Goal: Information Seeking & Learning: Learn about a topic

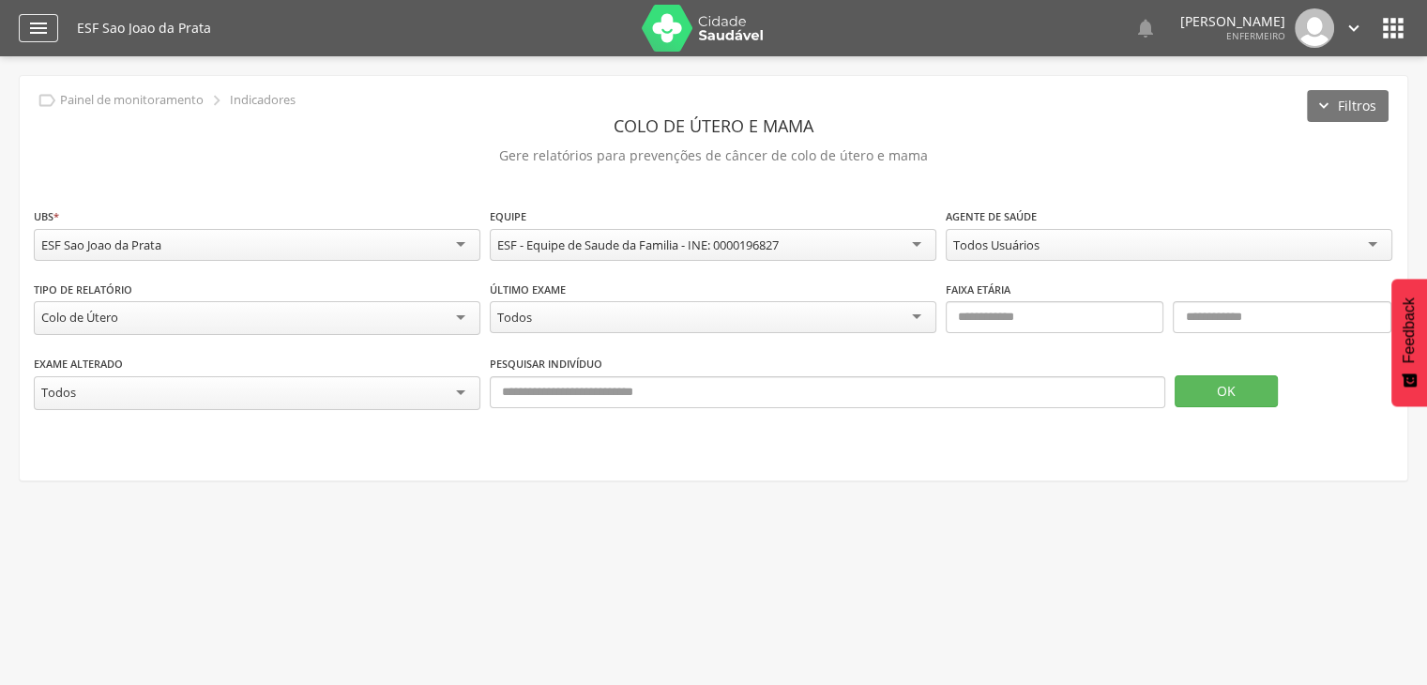
click at [41, 38] on icon "" at bounding box center [38, 28] width 23 height 23
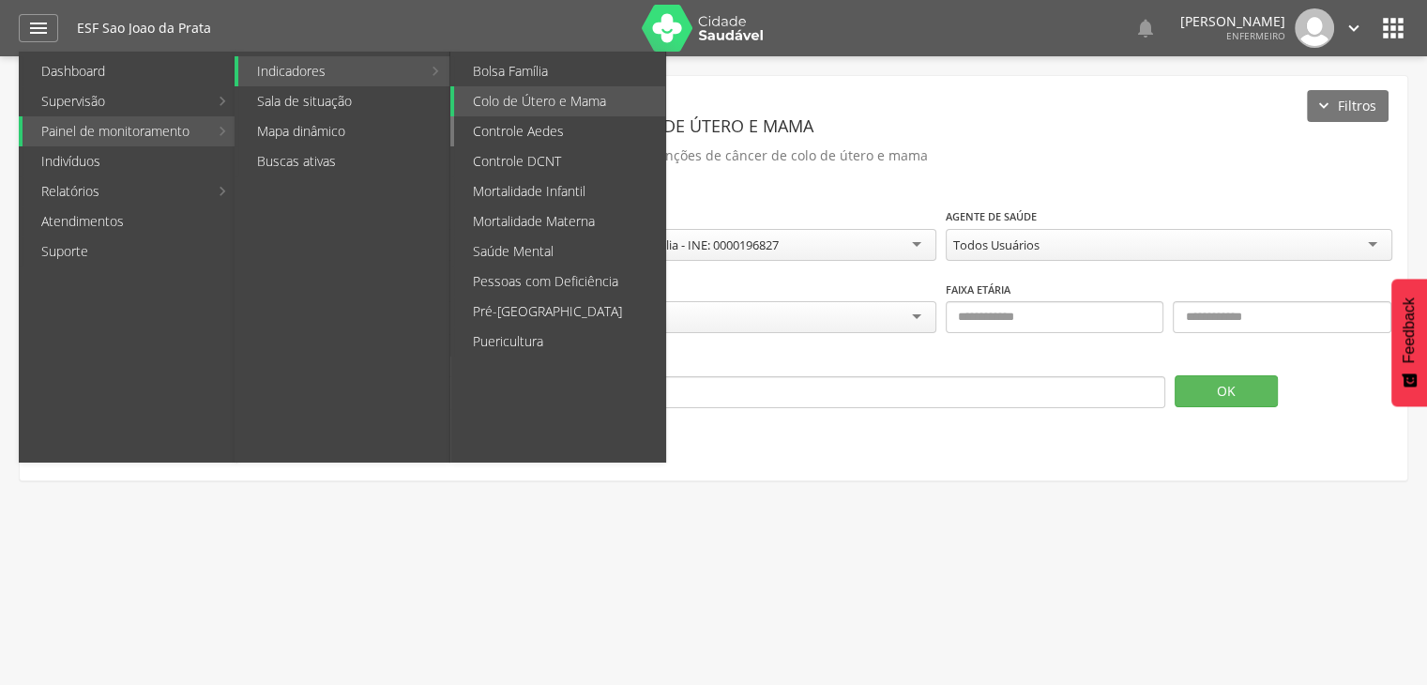
click at [500, 129] on link "Controle Aedes" at bounding box center [559, 131] width 211 height 30
type input "**********"
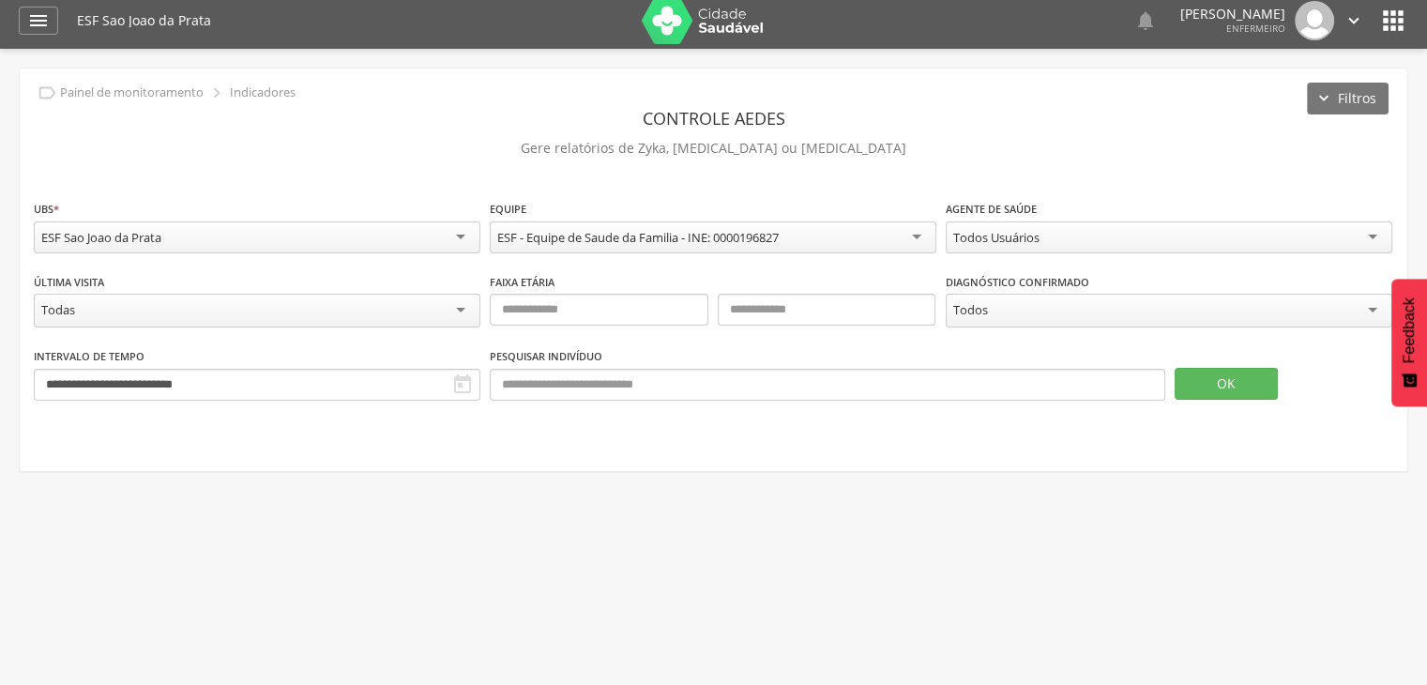
scroll to position [56, 0]
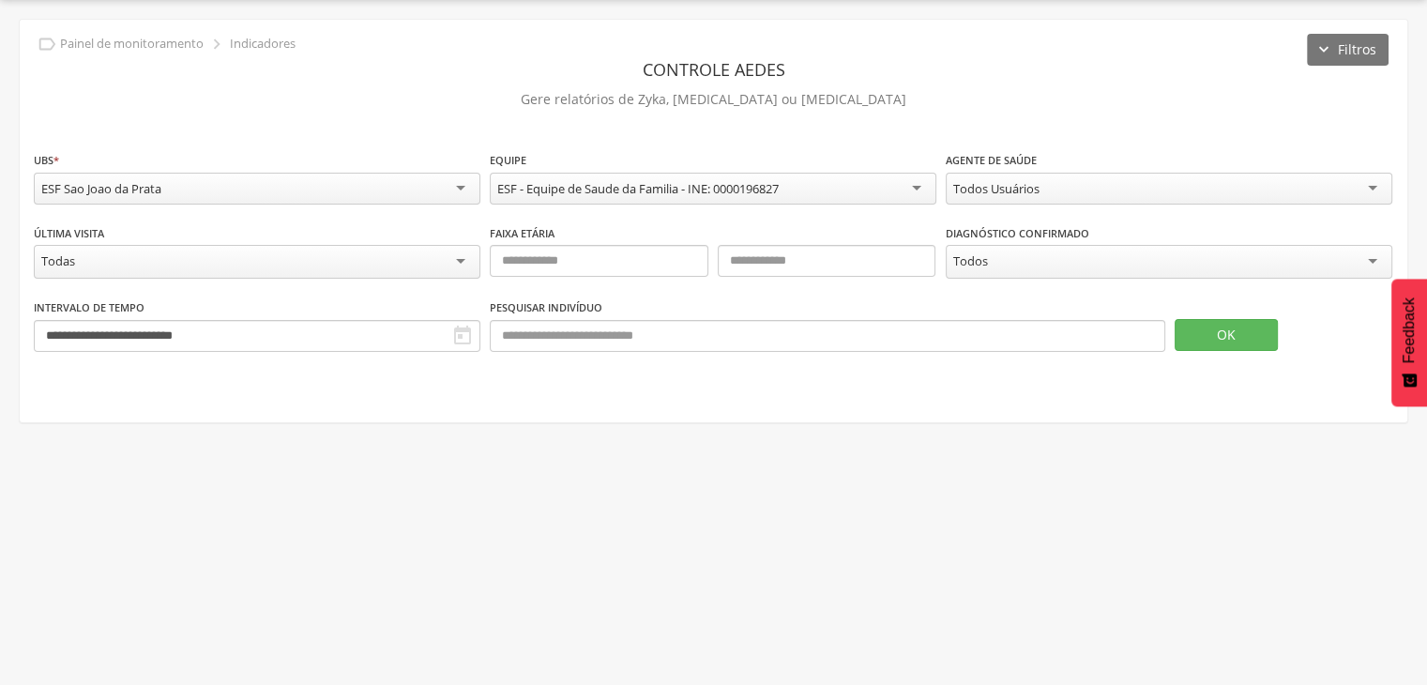
click at [968, 270] on div "Todos" at bounding box center [1169, 262] width 447 height 34
click at [979, 249] on div "Todos" at bounding box center [1169, 262] width 447 height 34
click at [677, 212] on div "**********" at bounding box center [713, 186] width 1359 height 73
click at [157, 257] on div "Todas" at bounding box center [257, 262] width 447 height 34
click at [143, 264] on div "Todas" at bounding box center [257, 262] width 447 height 34
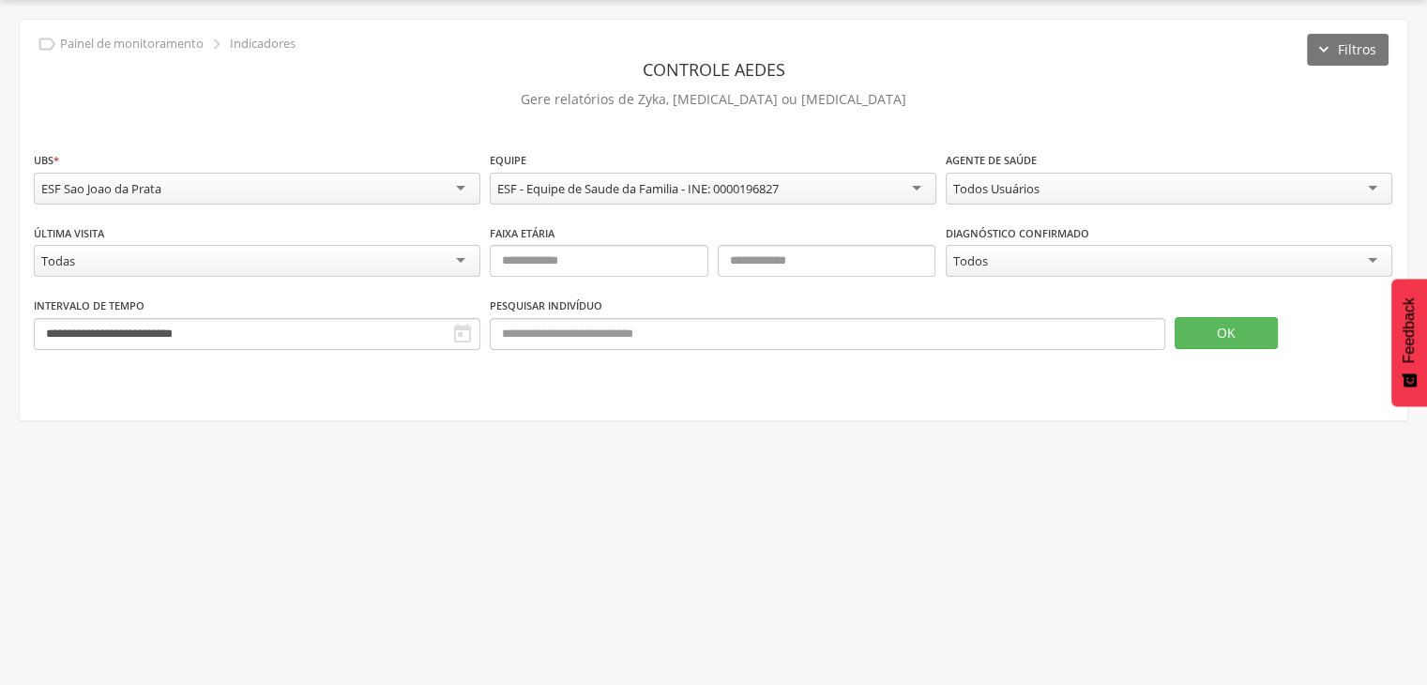
click at [143, 264] on div "Todas" at bounding box center [257, 261] width 447 height 32
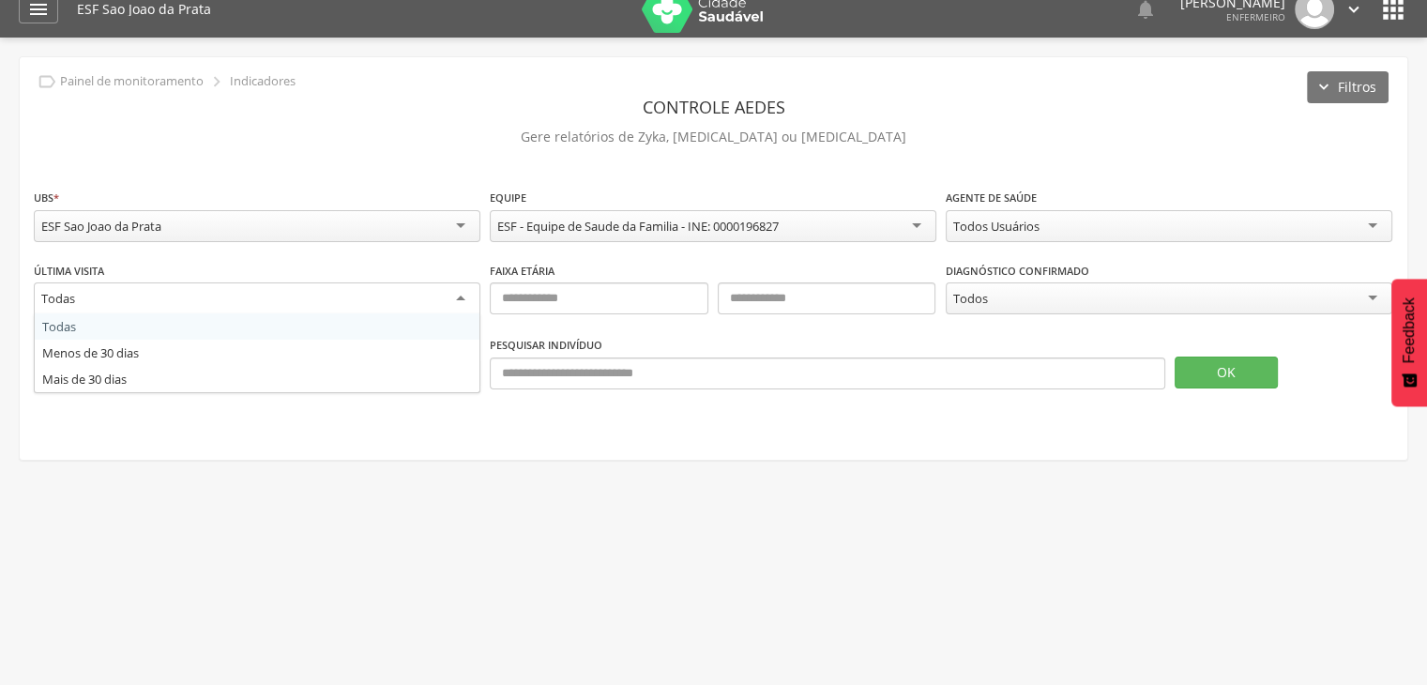
scroll to position [0, 0]
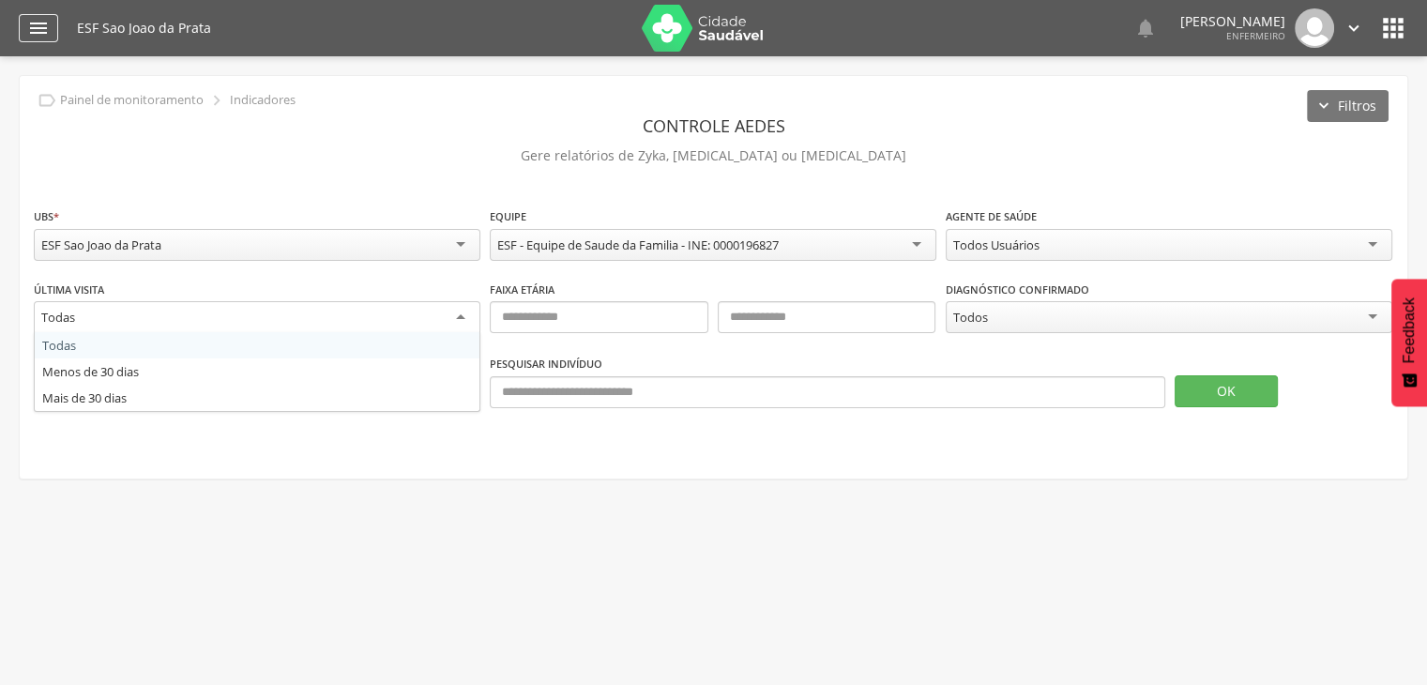
click at [24, 18] on div "" at bounding box center [38, 28] width 39 height 28
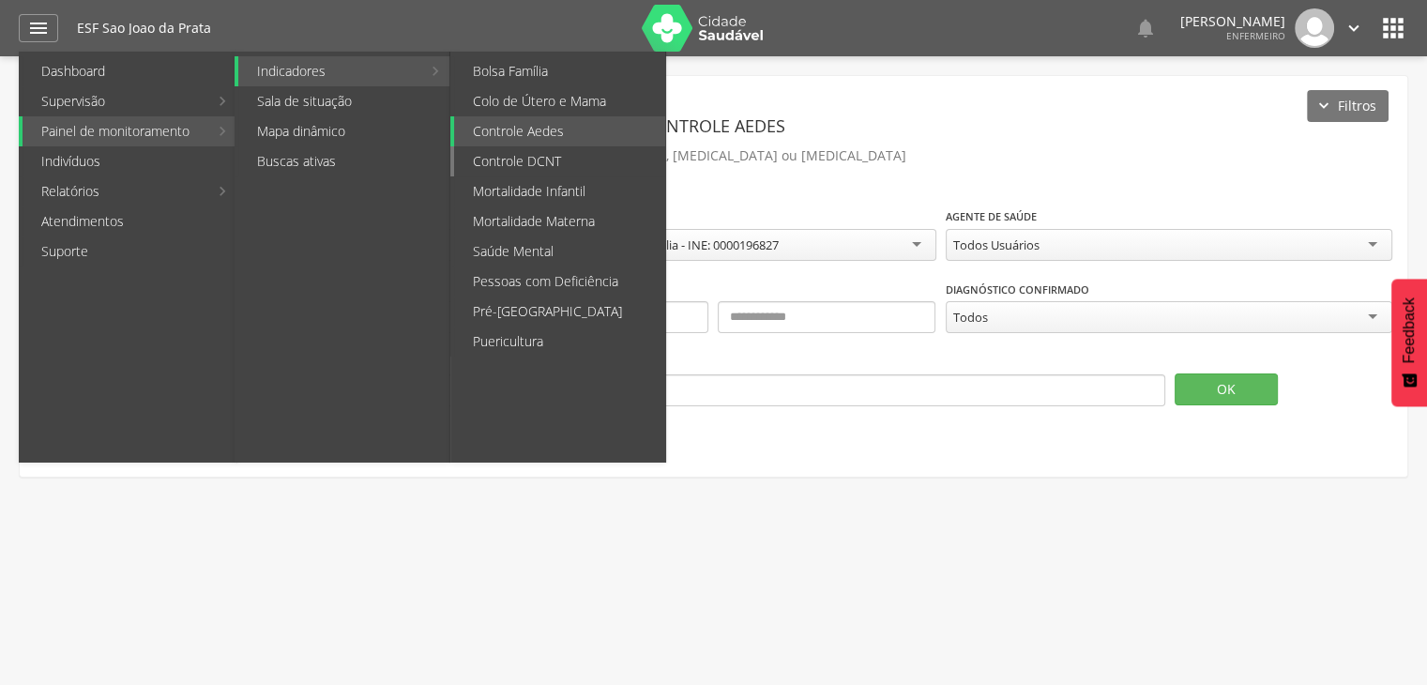
click at [540, 159] on link "Controle DCNT" at bounding box center [559, 161] width 211 height 30
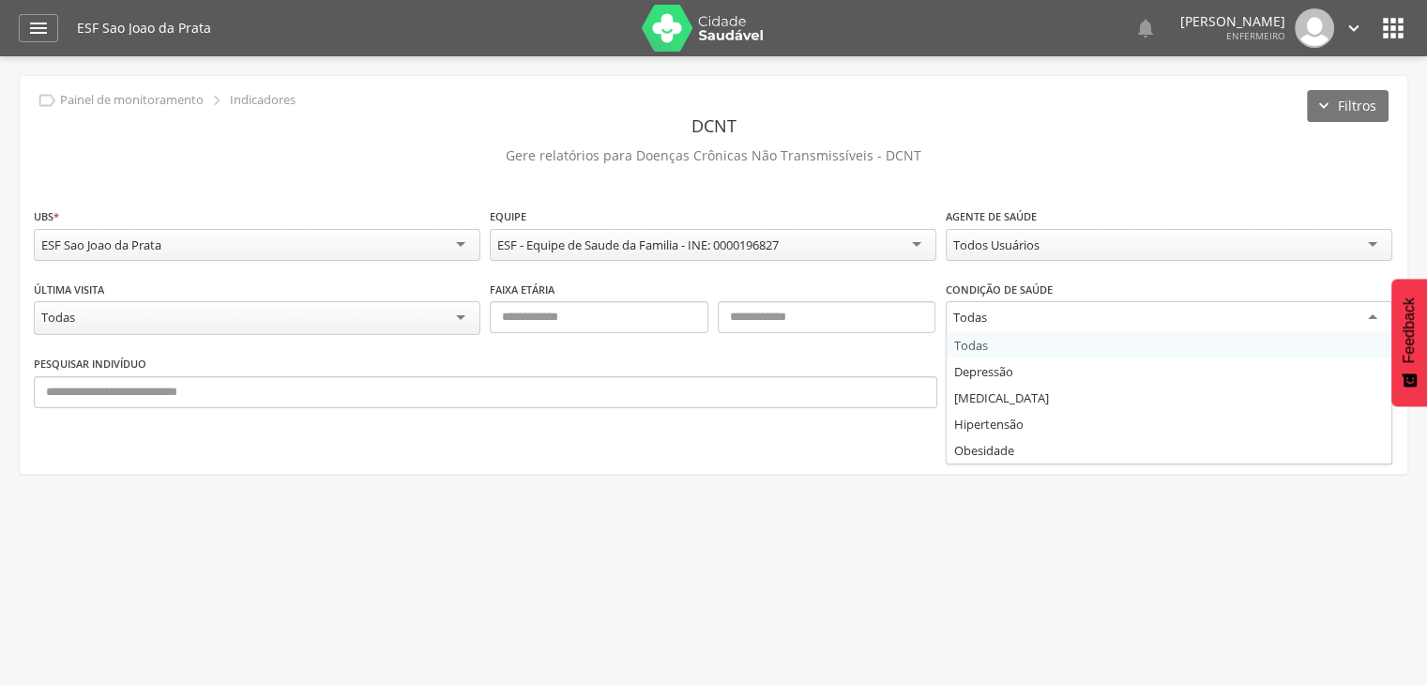
click at [999, 321] on div "Todas" at bounding box center [1169, 318] width 447 height 34
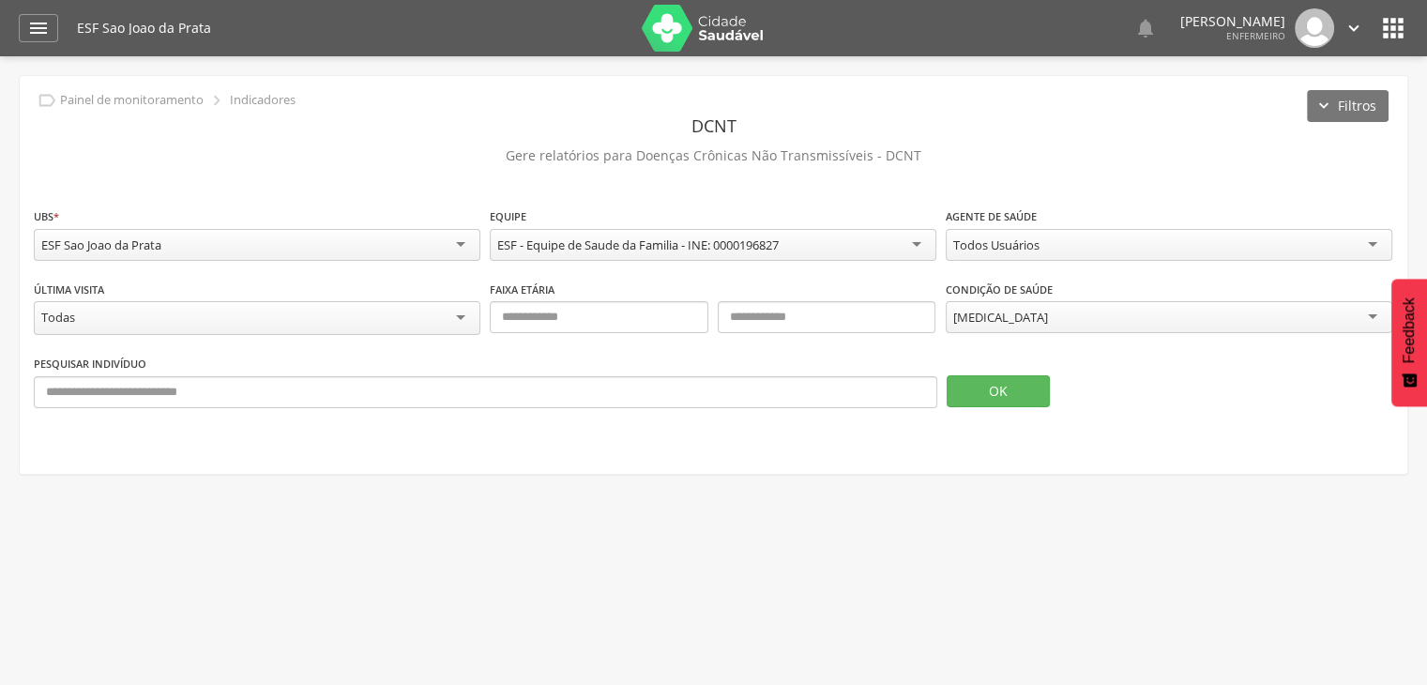
click at [974, 251] on div "Todos Usuários" at bounding box center [1169, 245] width 447 height 32
click at [991, 378] on button "OK" at bounding box center [998, 391] width 103 height 32
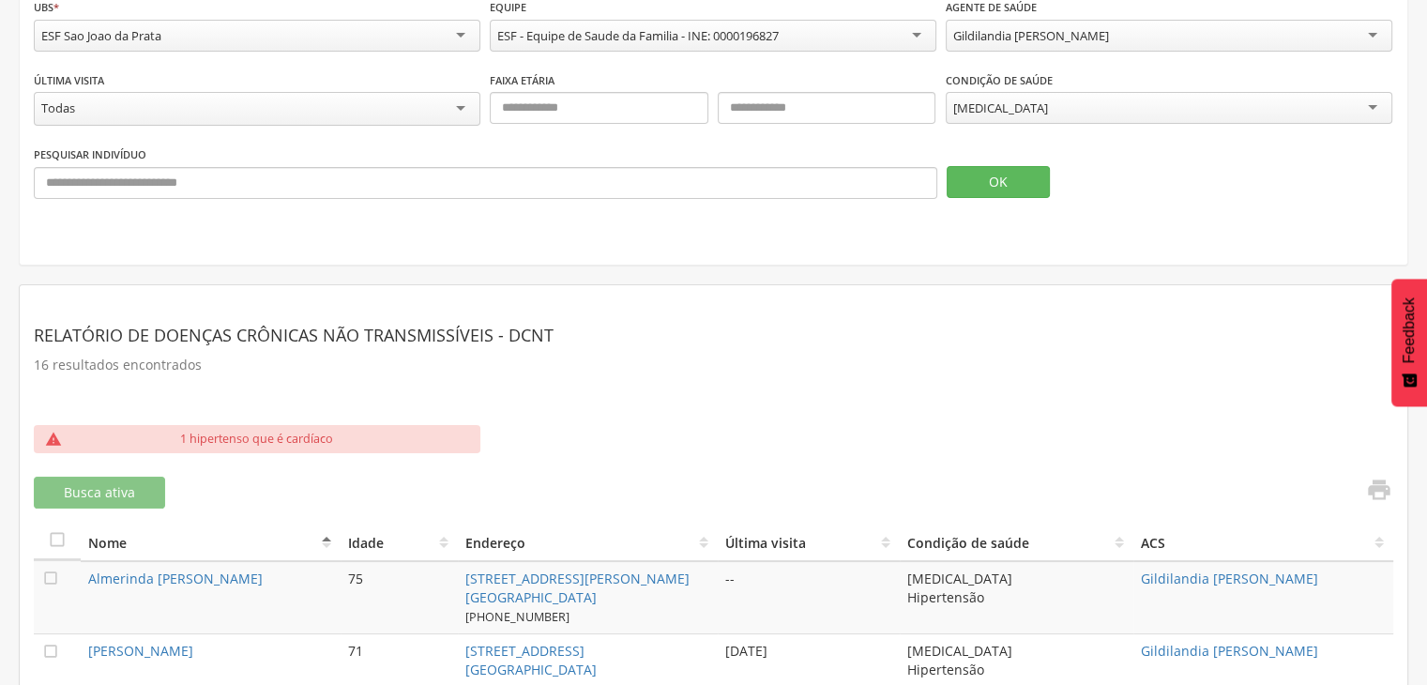
scroll to position [311, 0]
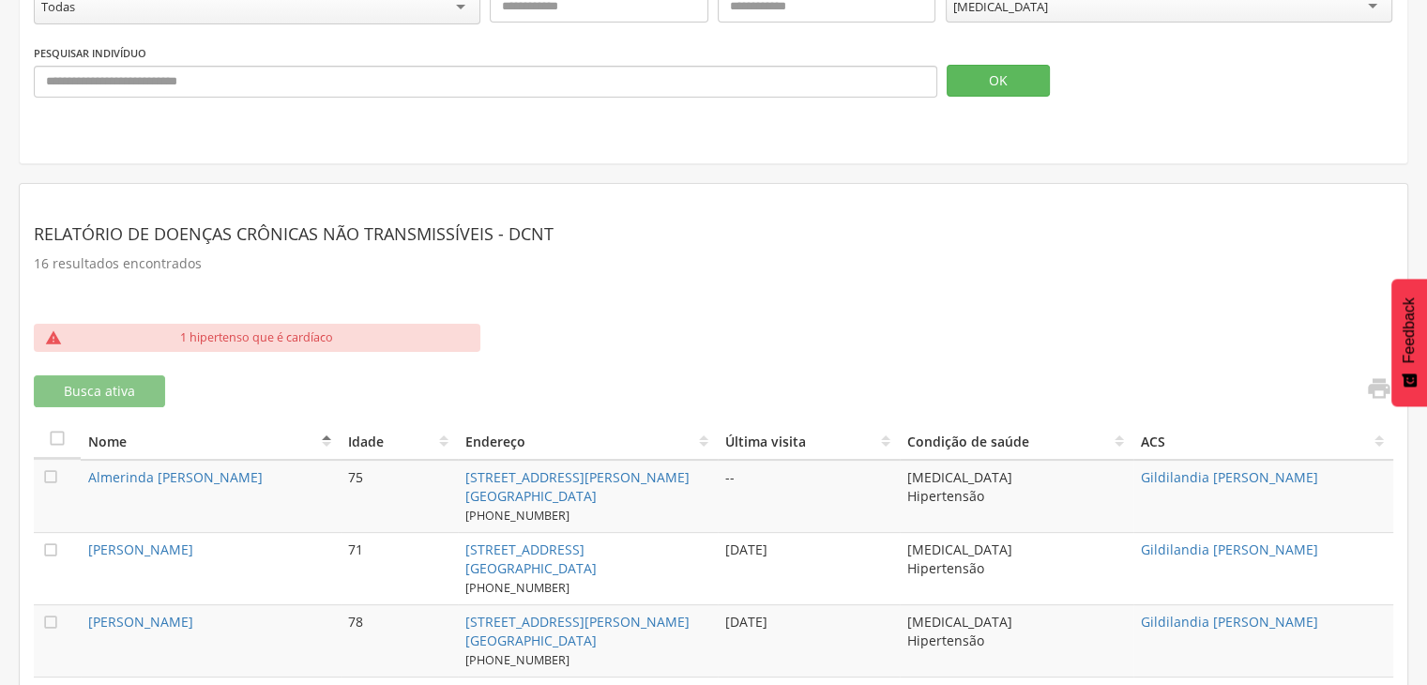
click at [1384, 401] on div "" at bounding box center [1055, 391] width 674 height 32
click at [1393, 402] on button "Feedback" at bounding box center [1409, 343] width 36 height 128
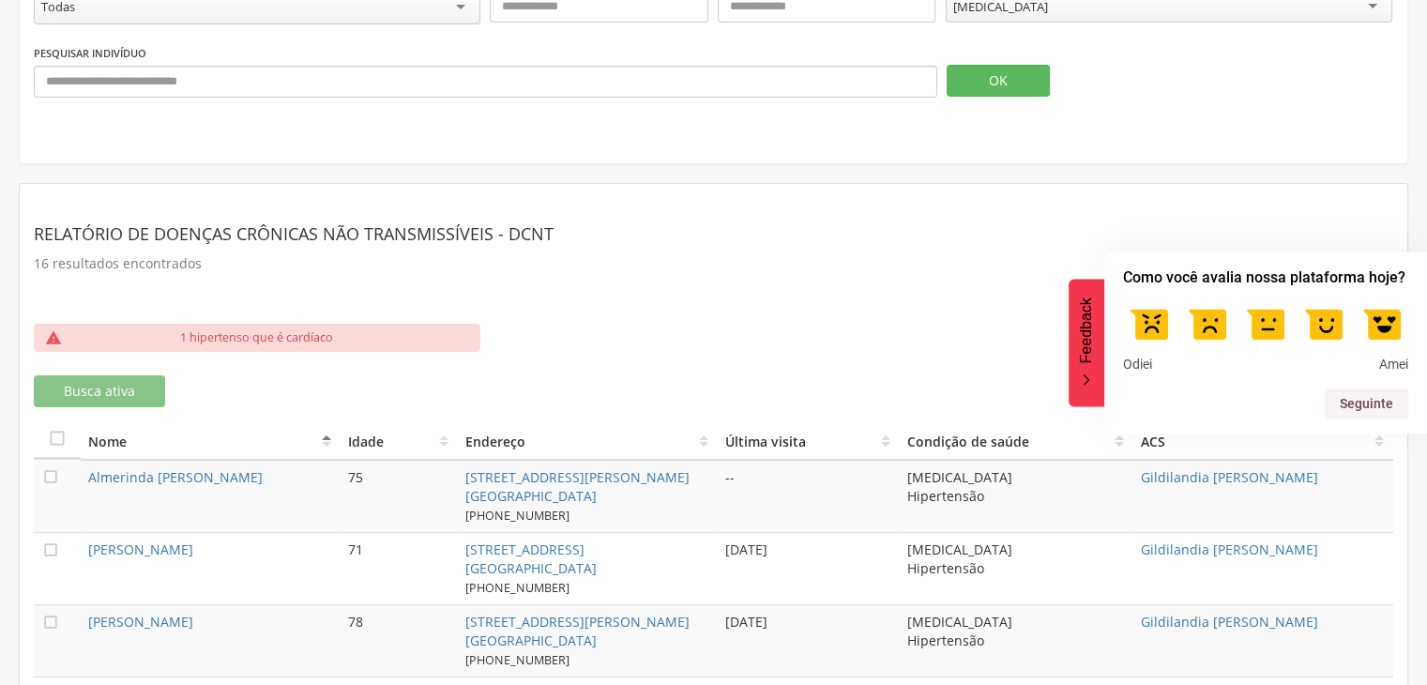
click at [962, 262] on p "16 resultados encontrados" at bounding box center [713, 263] width 1359 height 26
click at [1076, 462] on td "[MEDICAL_DATA] Hipertensão" at bounding box center [1017, 496] width 234 height 73
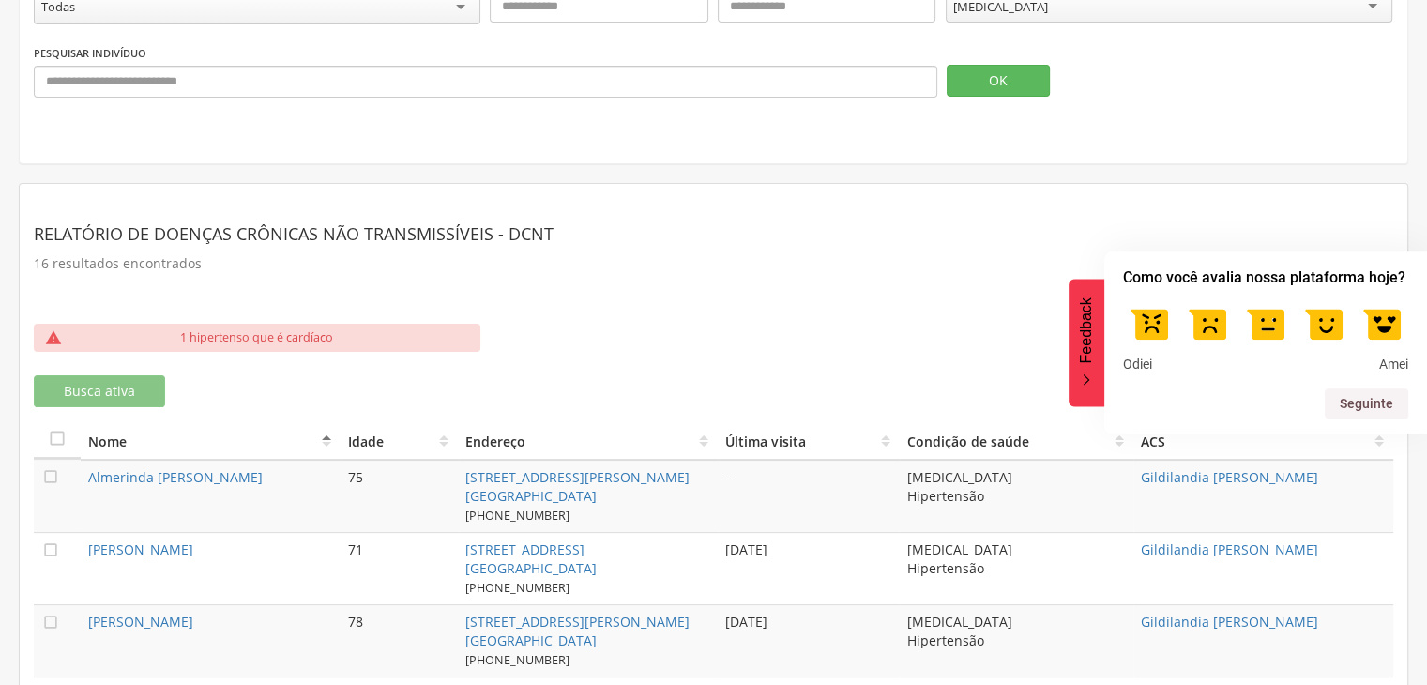
click at [994, 375] on div "" at bounding box center [1055, 390] width 674 height 31
click at [1073, 332] on button "Feedback" at bounding box center [1086, 343] width 36 height 128
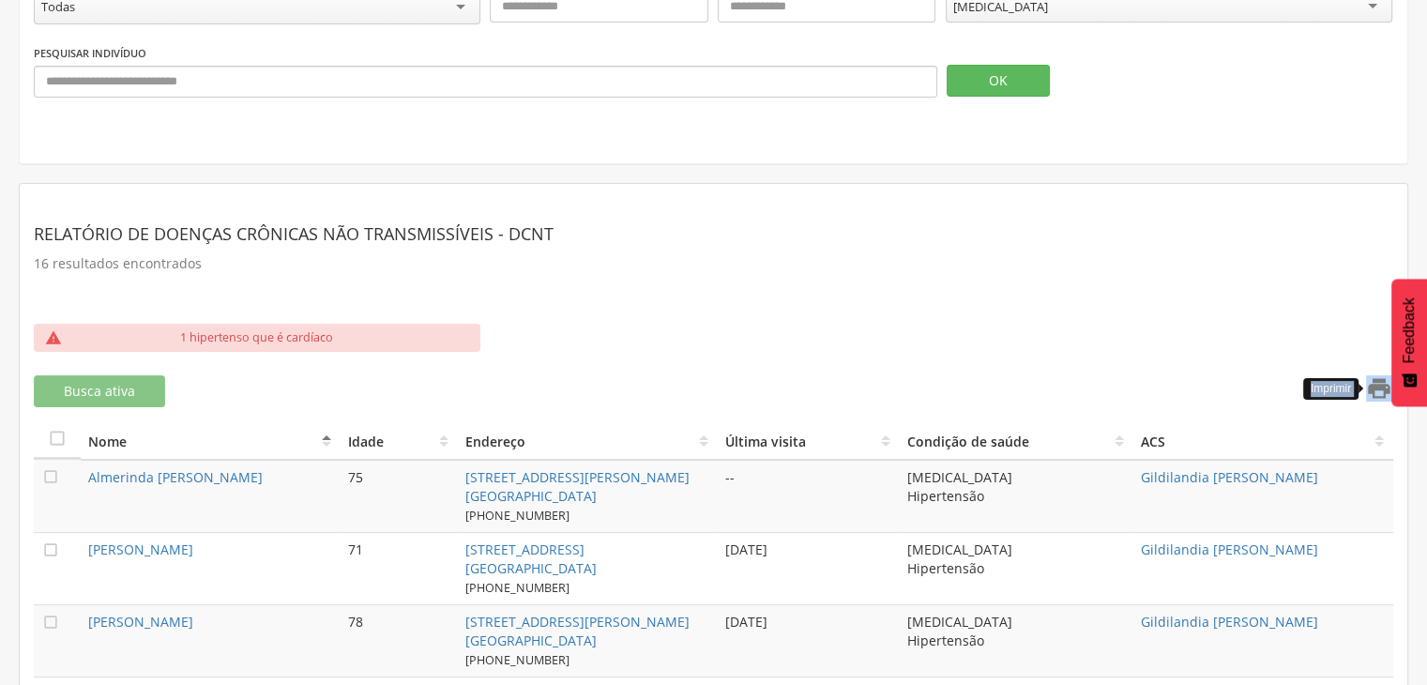
click at [1385, 395] on icon "" at bounding box center [1379, 388] width 26 height 26
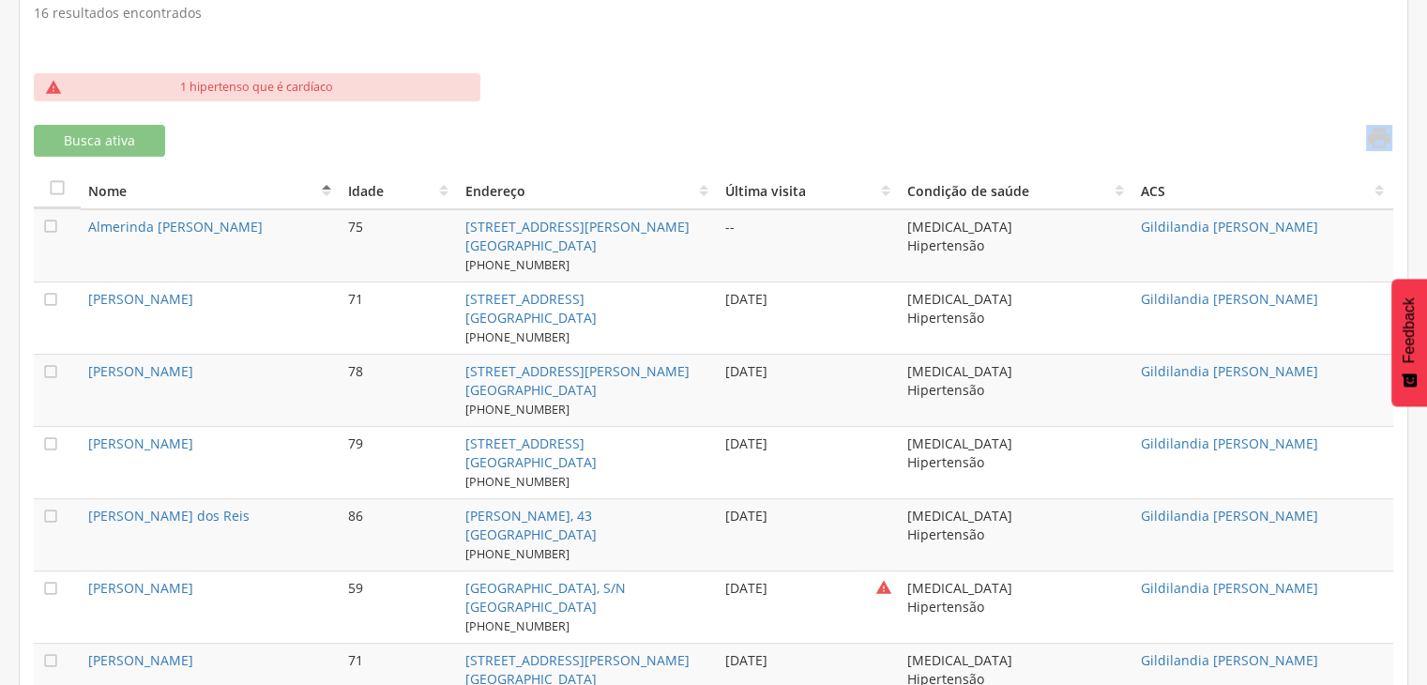
scroll to position [592, 0]
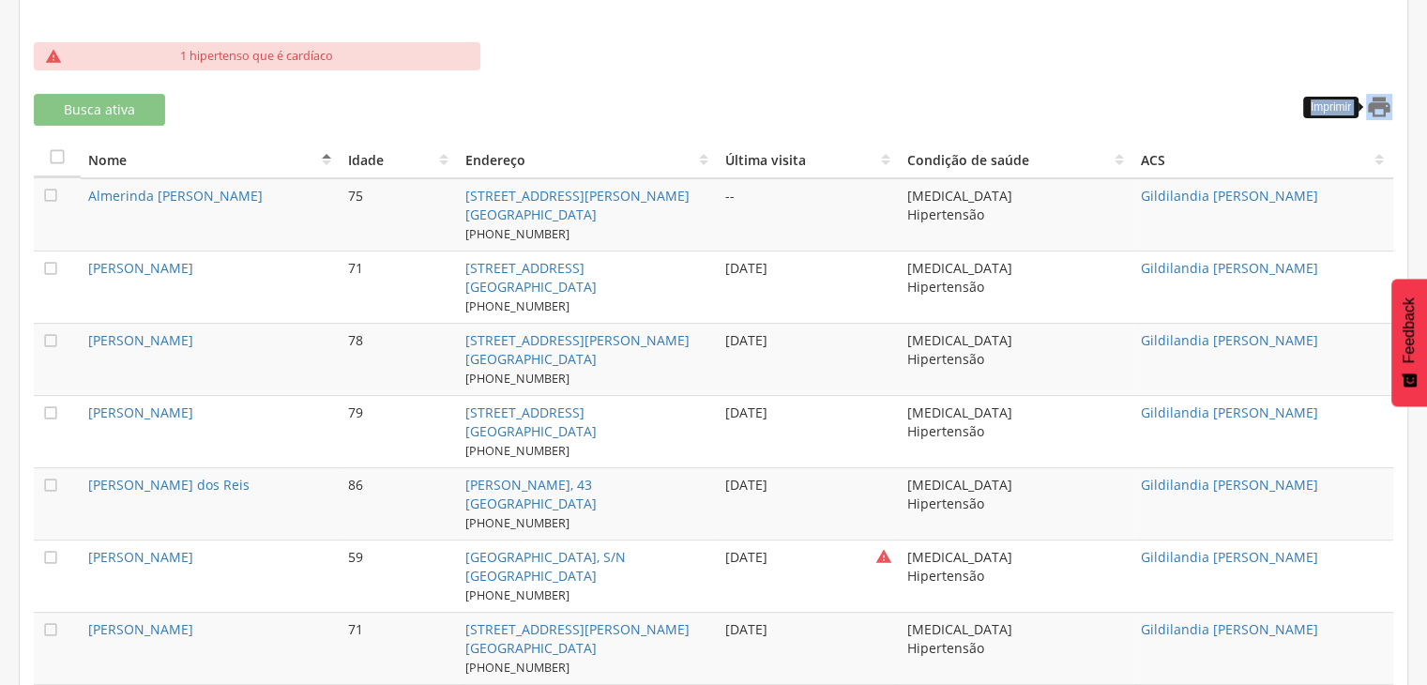
click at [1377, 108] on icon "" at bounding box center [1379, 107] width 26 height 26
click at [1386, 109] on icon "" at bounding box center [1379, 107] width 26 height 26
